Goal: Information Seeking & Learning: Learn about a topic

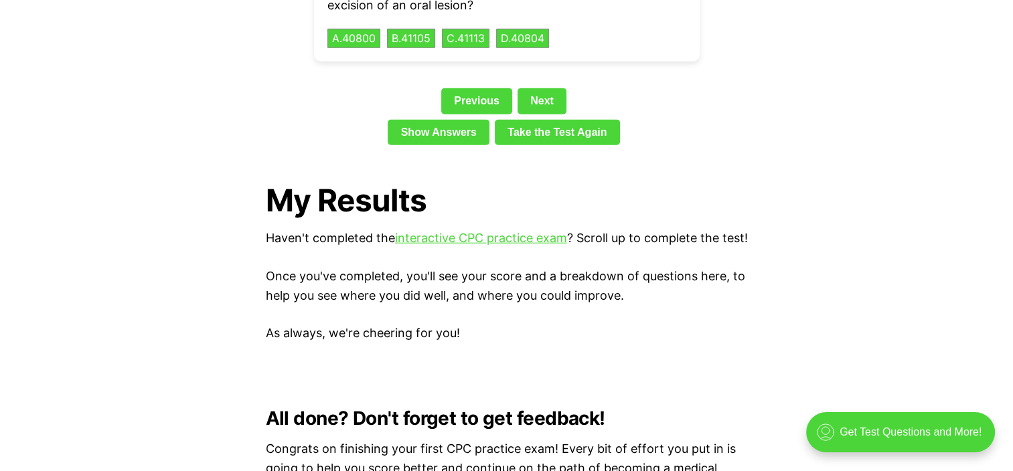
scroll to position [2946, 0]
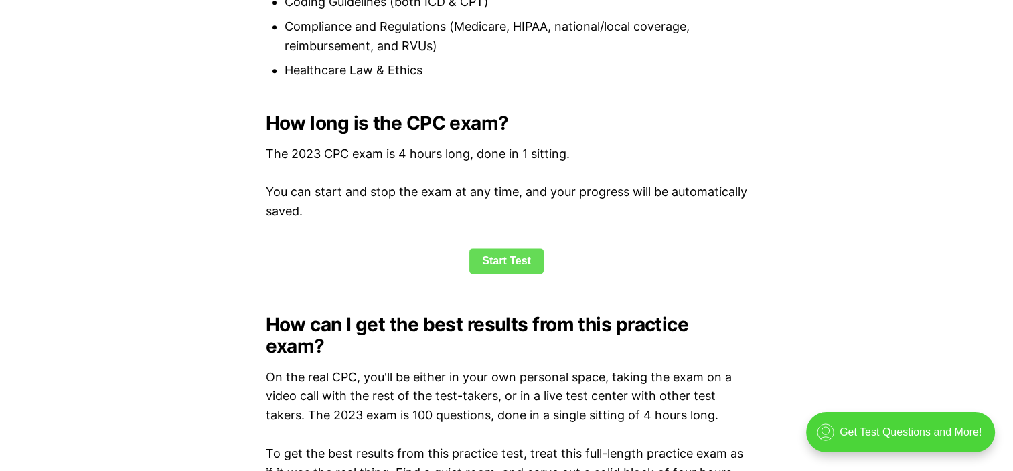
click at [507, 262] on link "Start Test" at bounding box center [506, 260] width 74 height 25
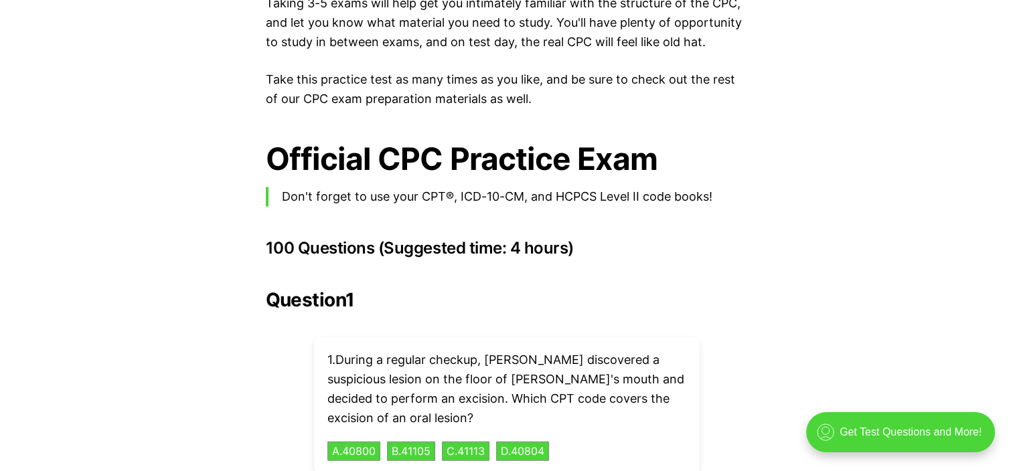
scroll to position [2935, 0]
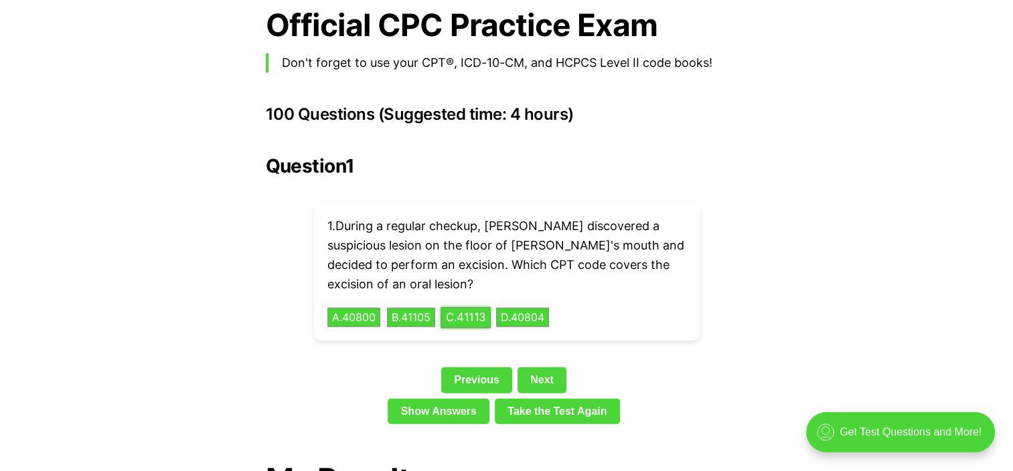
click at [472, 307] on button "C . 41113" at bounding box center [466, 317] width 50 height 21
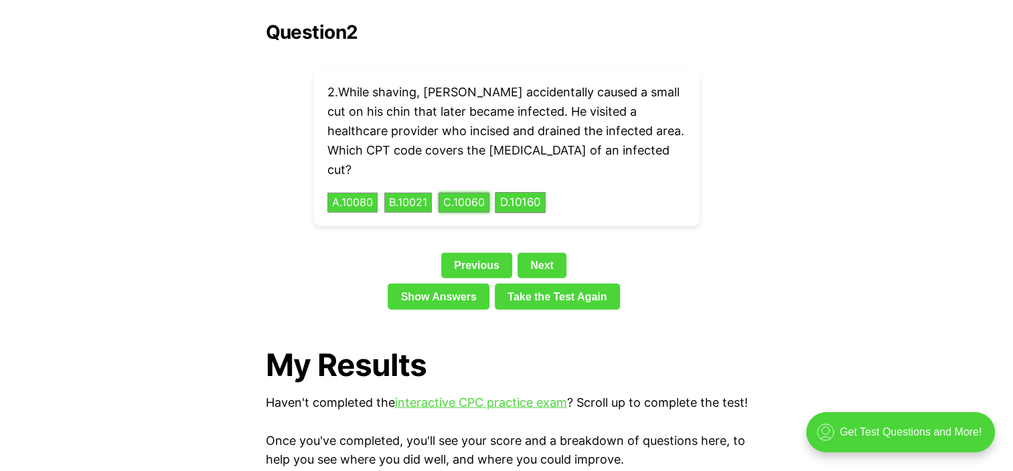
scroll to position [2868, 0]
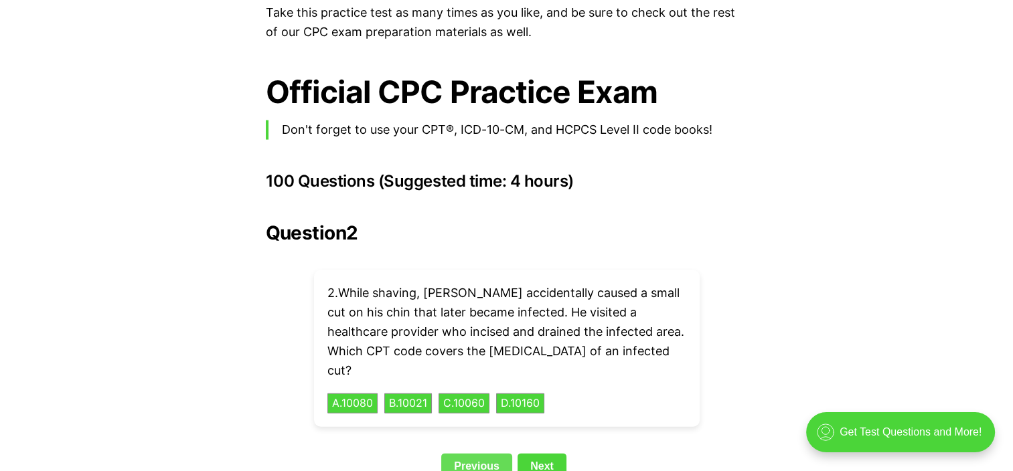
click at [465, 454] on link "Previous" at bounding box center [476, 466] width 71 height 25
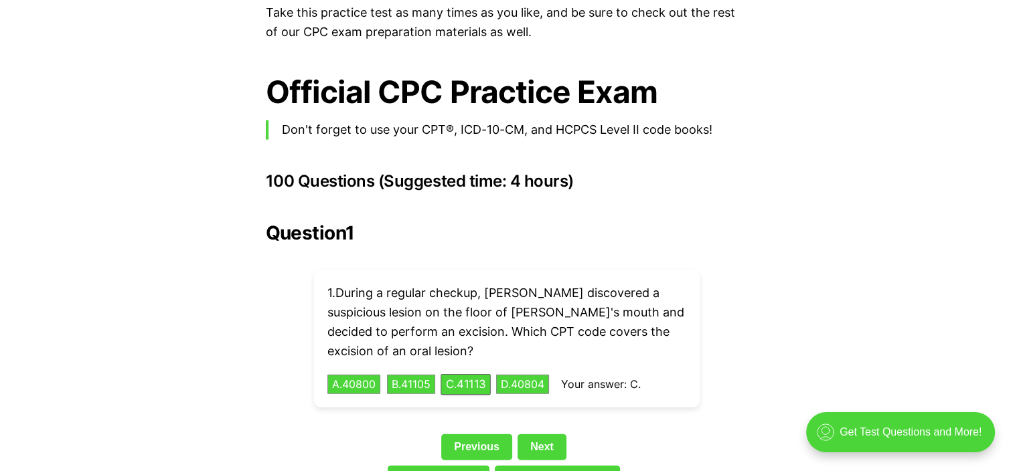
scroll to position [2935, 0]
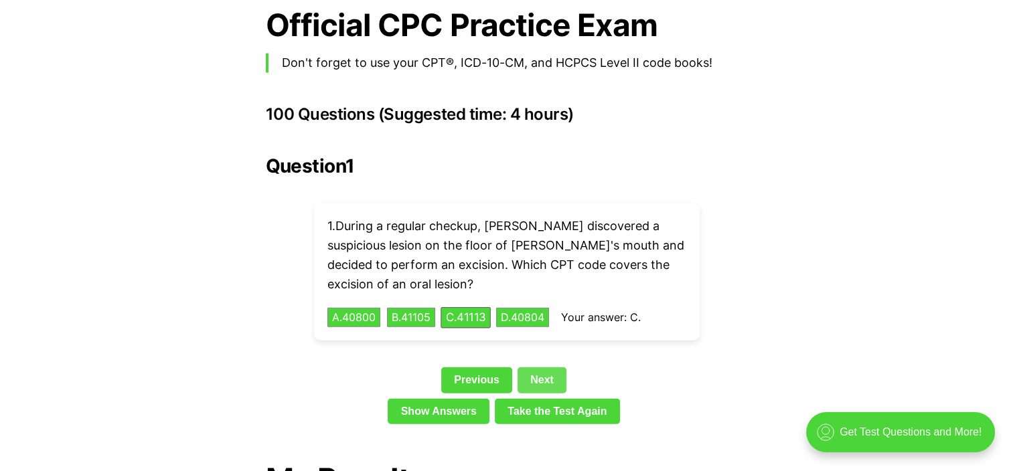
click at [534, 368] on link "Next" at bounding box center [542, 380] width 49 height 25
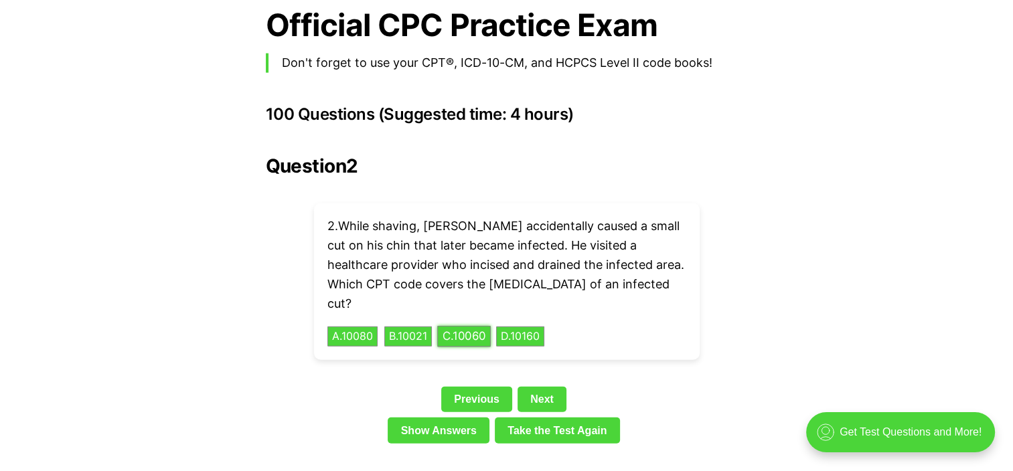
click at [466, 327] on button "C . 10060" at bounding box center [464, 337] width 54 height 21
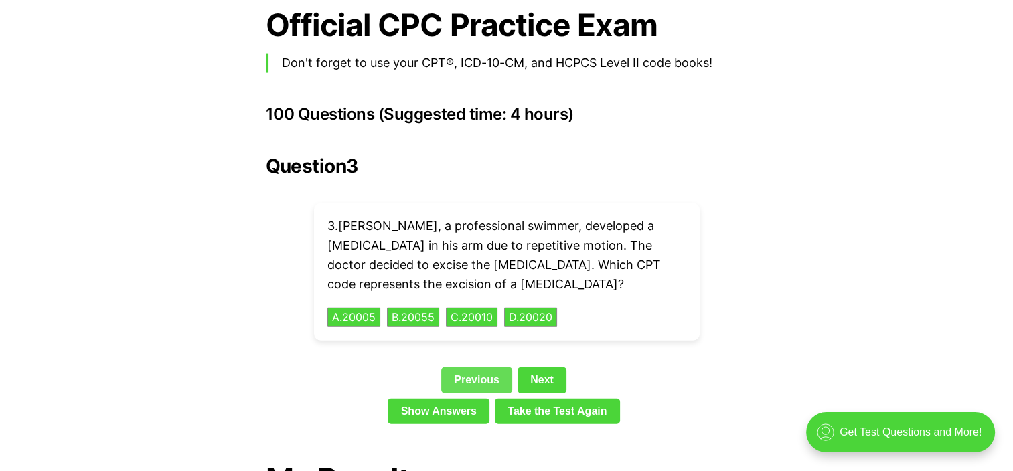
click at [474, 368] on link "Previous" at bounding box center [476, 380] width 71 height 25
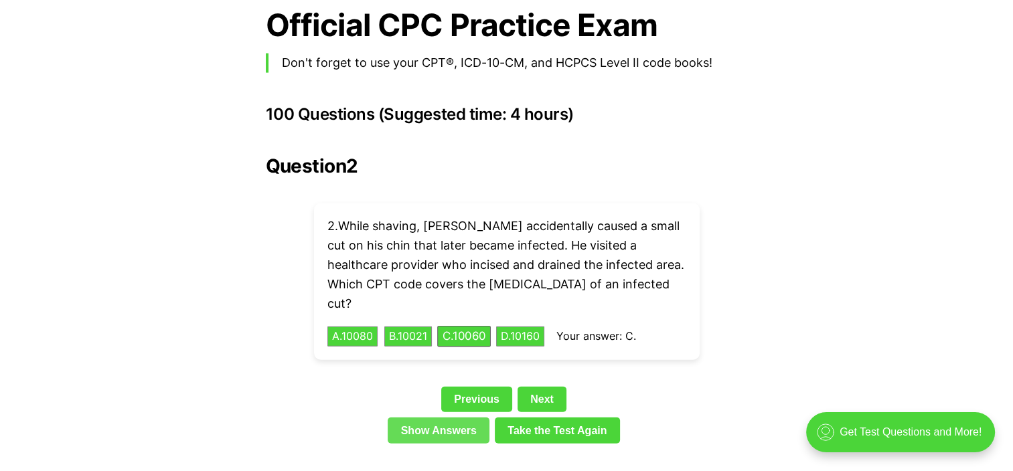
click at [449, 418] on link "Show Answers" at bounding box center [439, 430] width 102 height 25
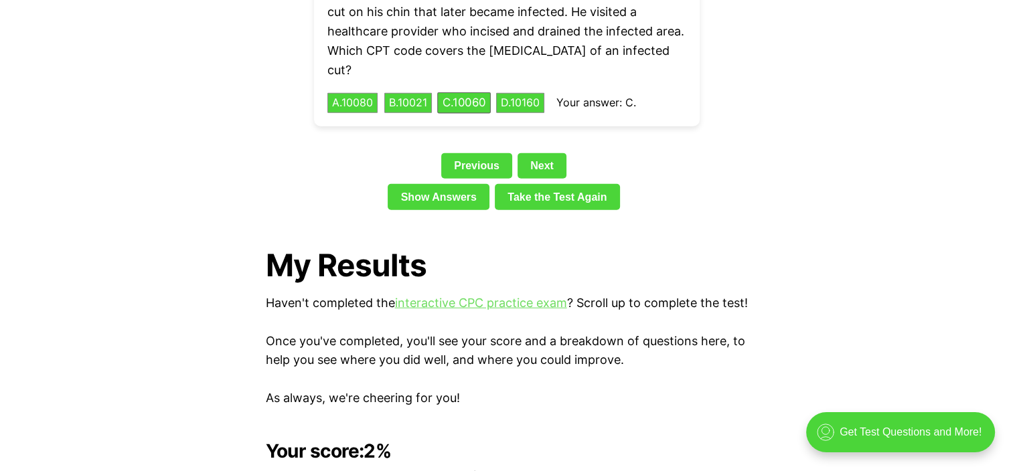
scroll to position [2901, 0]
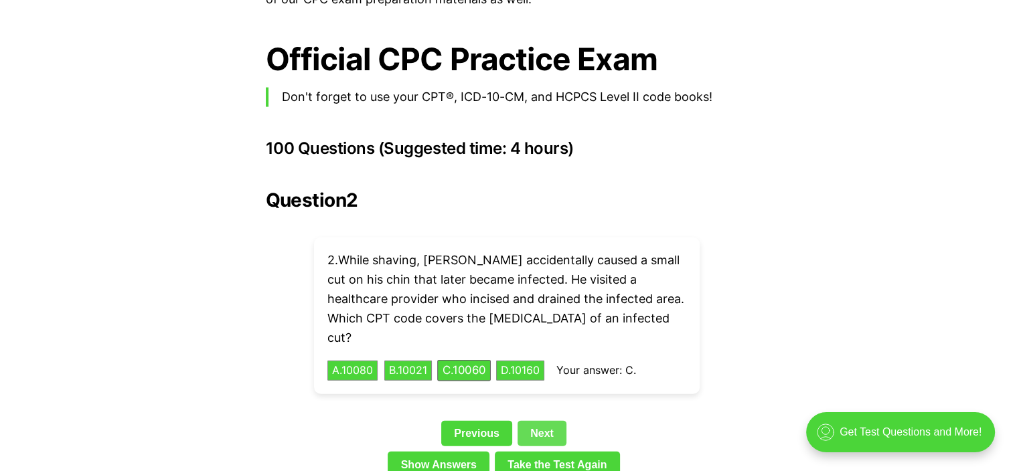
click at [536, 421] on link "Next" at bounding box center [542, 433] width 49 height 25
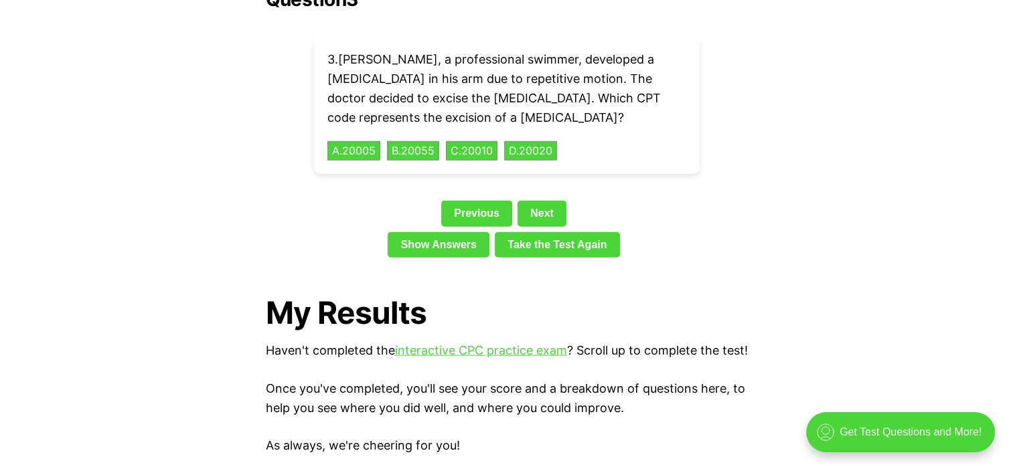
scroll to position [3035, 0]
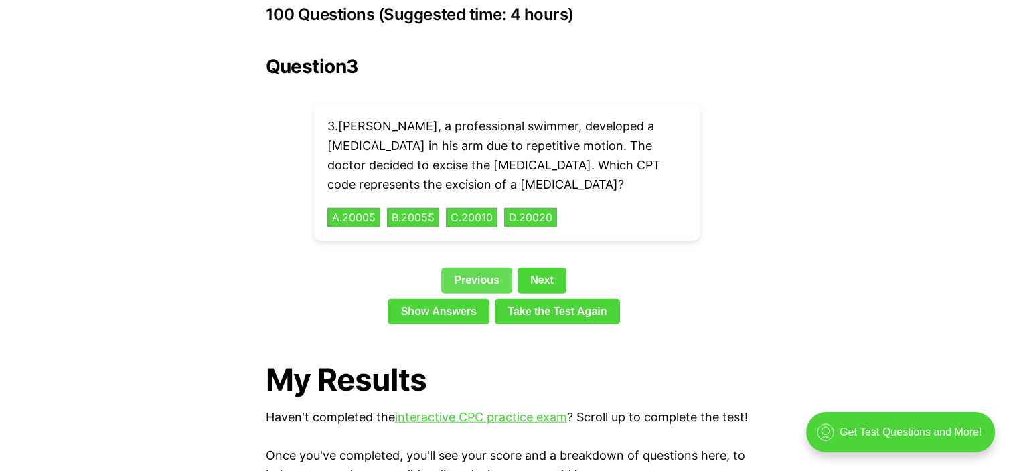
click at [470, 268] on link "Previous" at bounding box center [476, 280] width 71 height 25
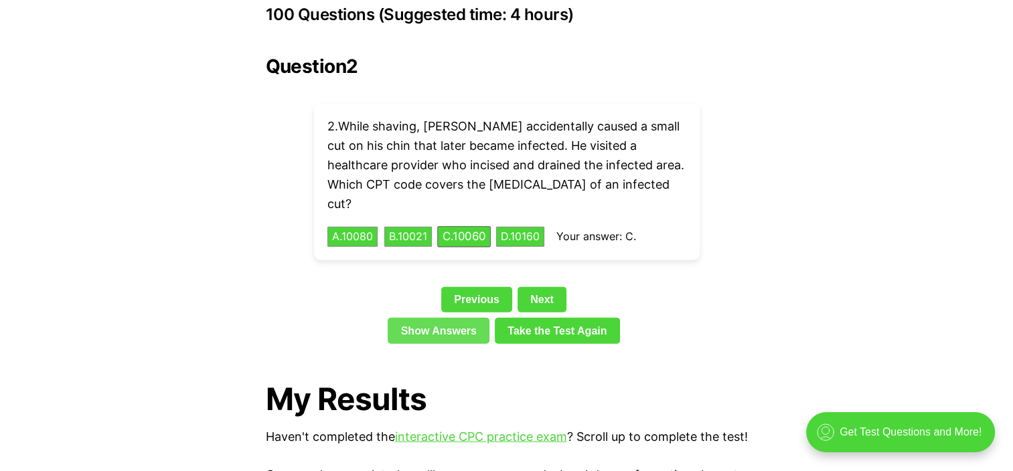
click at [454, 318] on link "Show Answers" at bounding box center [439, 330] width 102 height 25
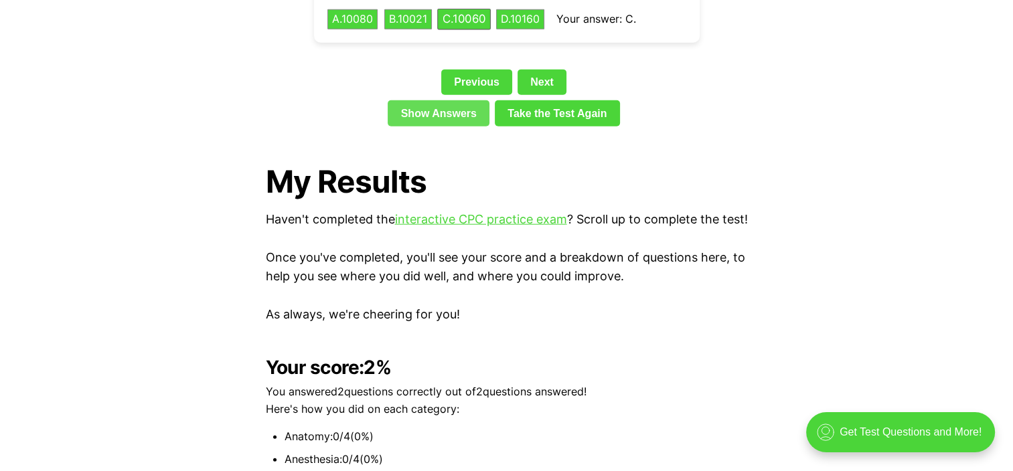
scroll to position [2985, 0]
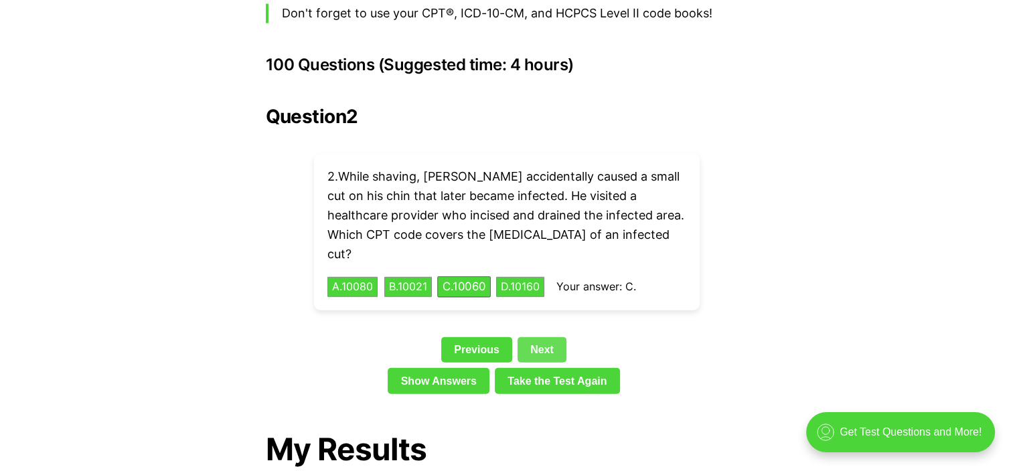
click at [538, 337] on link "Next" at bounding box center [542, 349] width 49 height 25
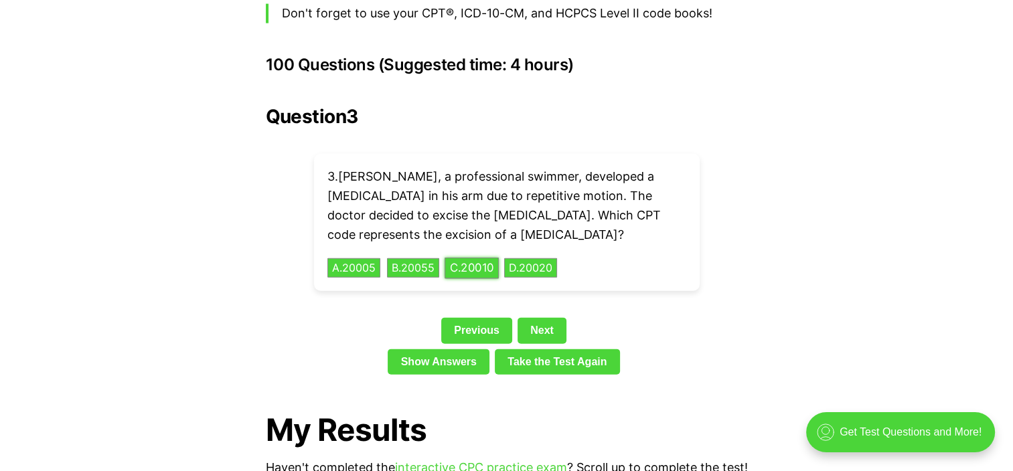
click at [461, 258] on button "C . 20010" at bounding box center [472, 268] width 54 height 21
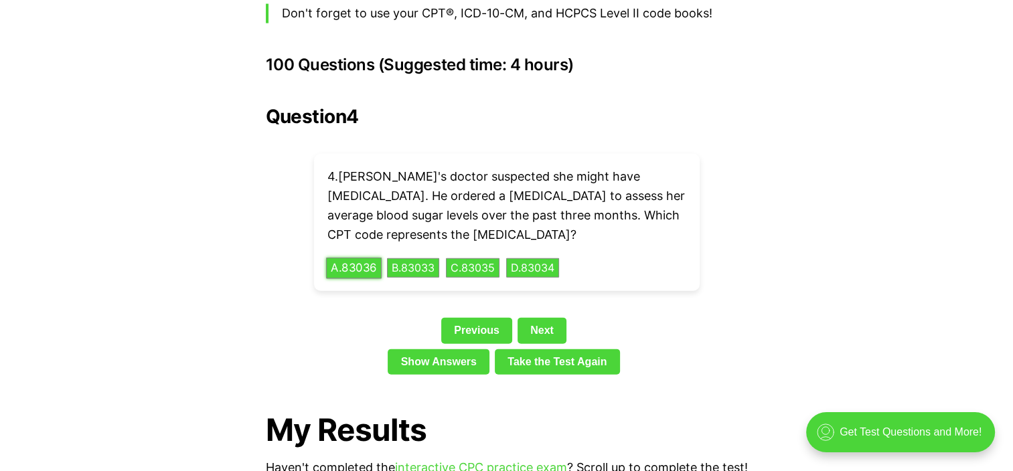
click at [368, 258] on button "A . 83036" at bounding box center [354, 268] width 56 height 21
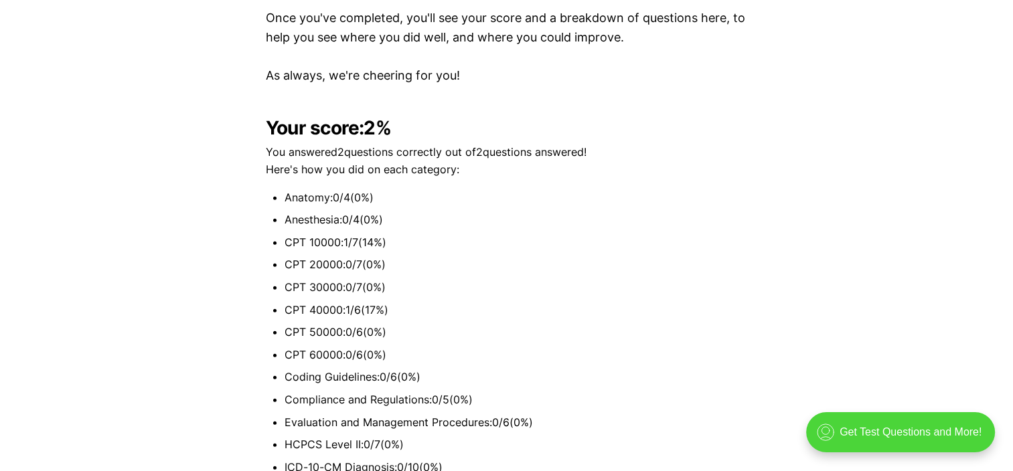
scroll to position [3319, 0]
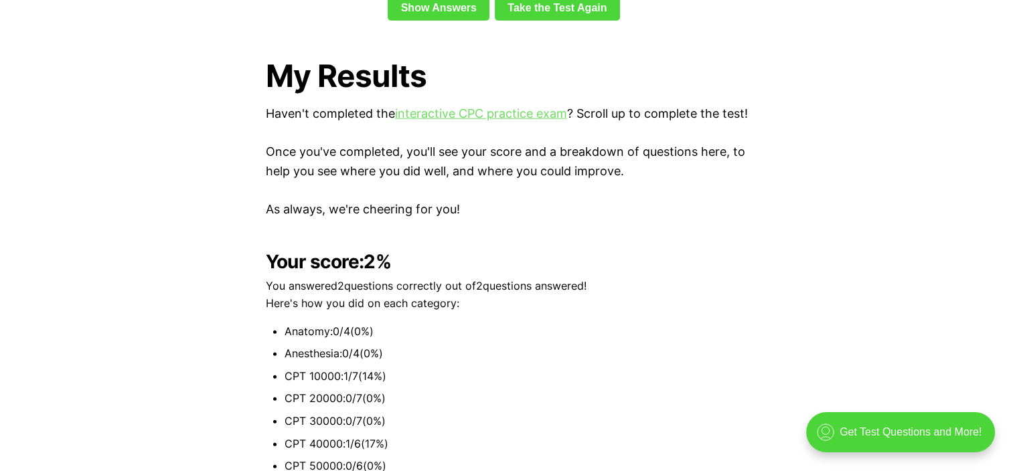
click at [480, 106] on link "interactive CPC practice exam" at bounding box center [481, 113] width 172 height 14
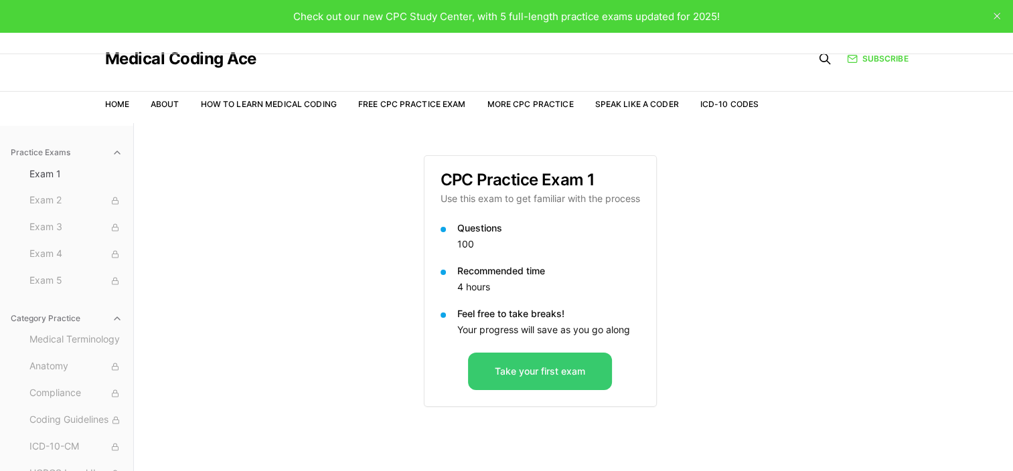
click at [523, 380] on button "Take your first exam" at bounding box center [540, 371] width 144 height 37
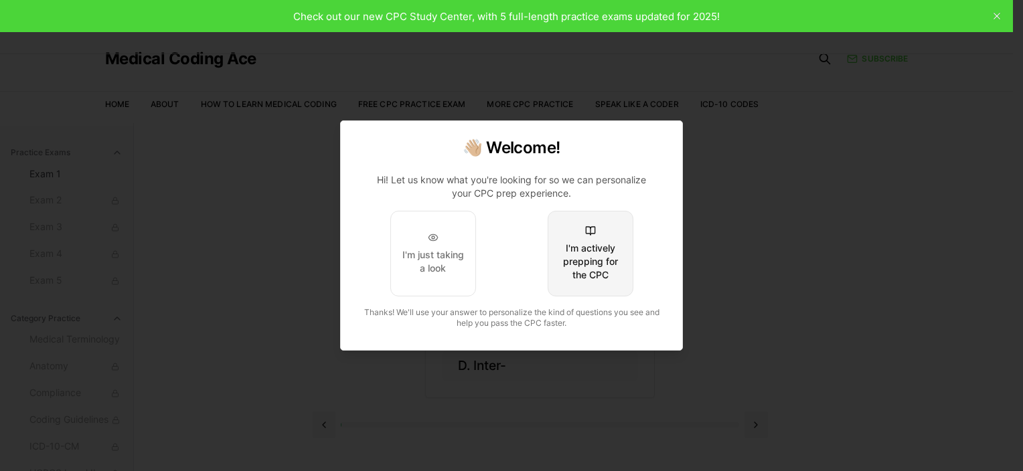
click at [601, 248] on div "I'm actively prepping for the CPC" at bounding box center [590, 262] width 63 height 40
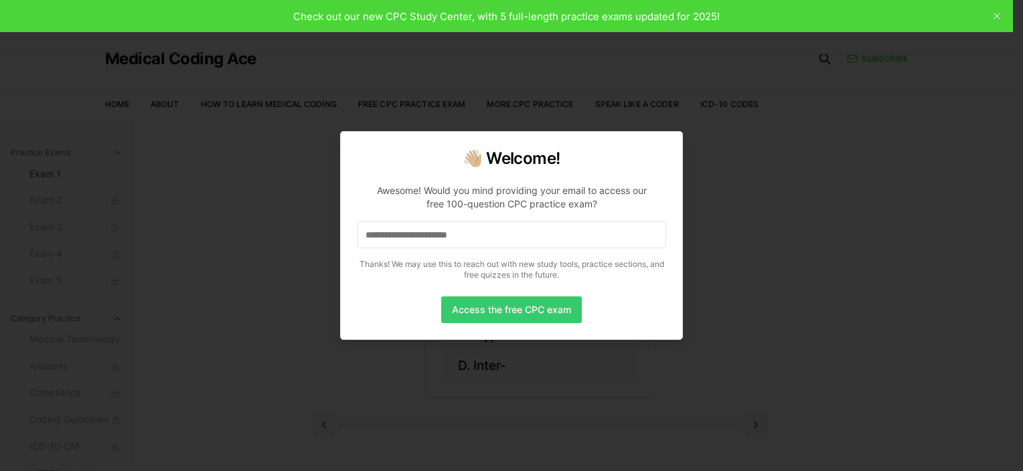
click at [491, 308] on button "Access the free CPC exam" at bounding box center [511, 310] width 141 height 27
click at [402, 236] on input at bounding box center [511, 235] width 309 height 27
click at [410, 232] on input "*" at bounding box center [511, 235] width 309 height 27
click at [398, 247] on input at bounding box center [511, 235] width 309 height 27
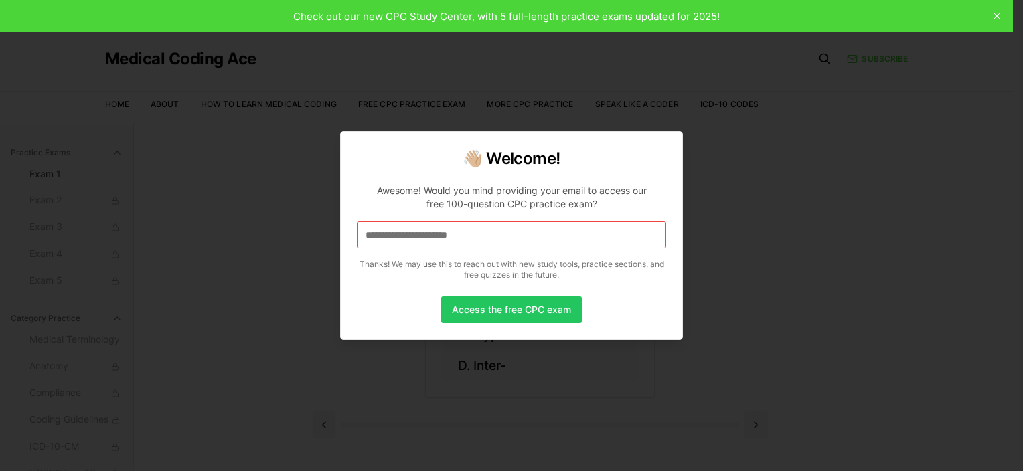
click at [397, 240] on input at bounding box center [511, 235] width 309 height 27
click at [995, 11] on div at bounding box center [511, 235] width 1023 height 471
click at [996, 16] on div at bounding box center [511, 235] width 1023 height 471
